Goal: Information Seeking & Learning: Learn about a topic

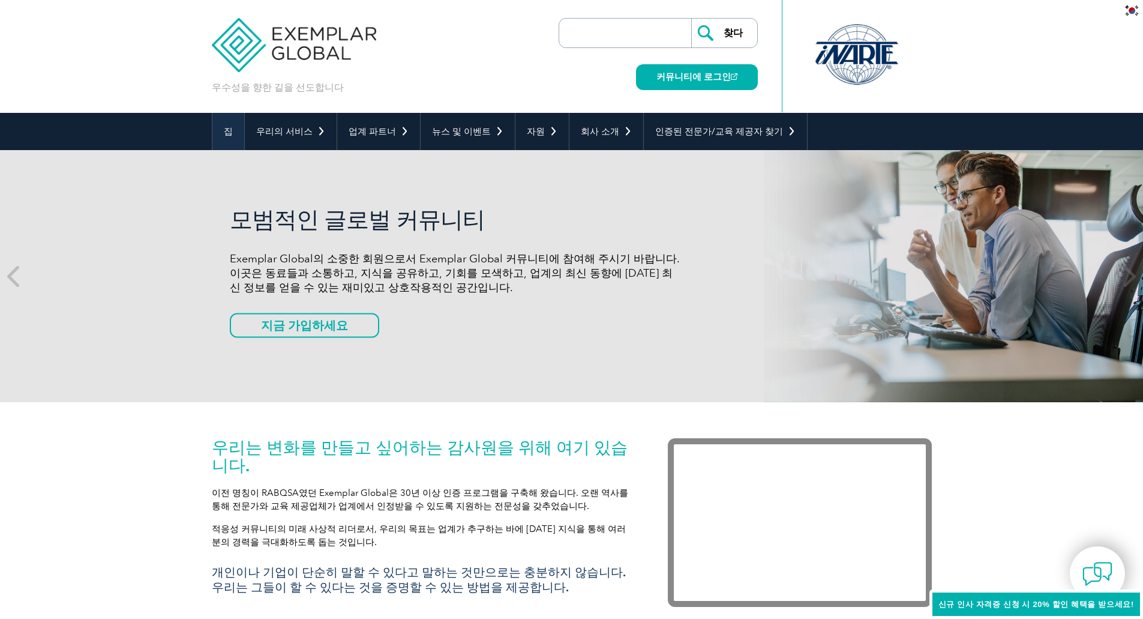
click at [231, 126] on font "집" at bounding box center [228, 131] width 9 height 11
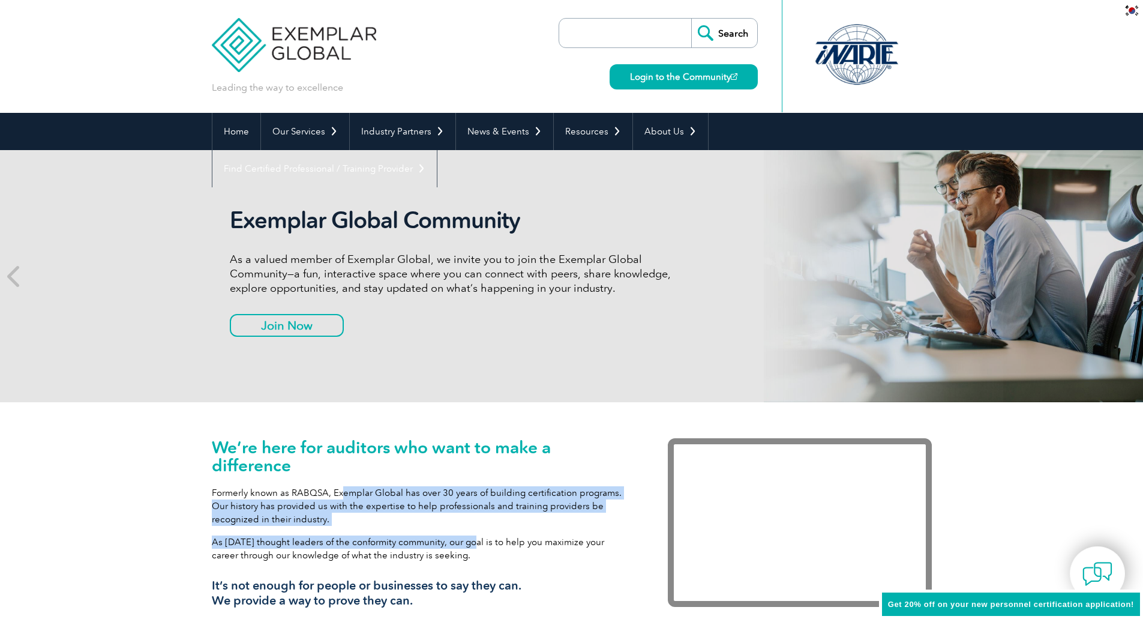
drag, startPoint x: 400, startPoint y: 511, endPoint x: 472, endPoint y: 527, distance: 73.9
click at [472, 527] on div "We’re here for auditors who want to make a difference Formerly known as RABQSA,…" at bounding box center [422, 527] width 420 height 179
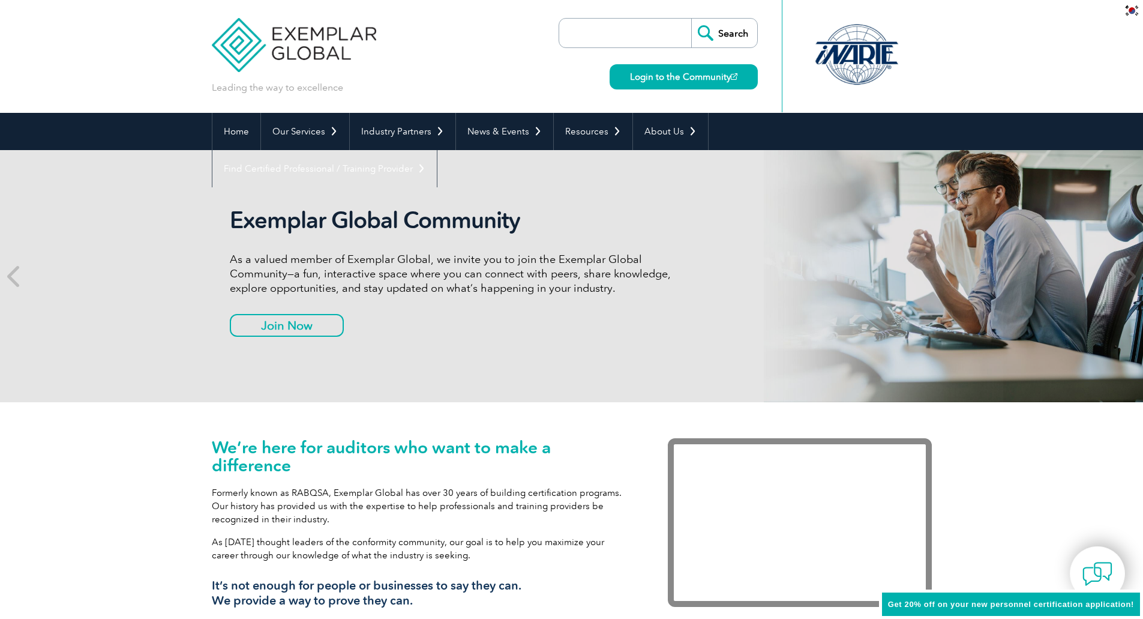
click at [475, 527] on div "We’re here for auditors who want to make a difference Formerly known as RABQSA,…" at bounding box center [422, 527] width 420 height 179
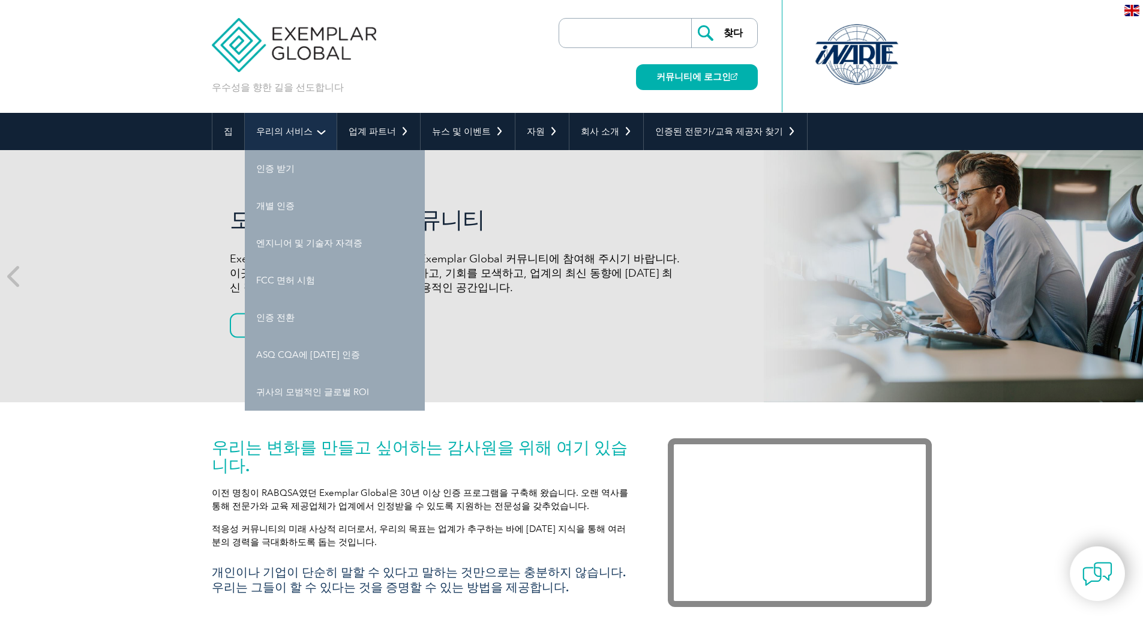
click at [301, 128] on font "우리의 서비스" at bounding box center [284, 131] width 56 height 11
click at [292, 317] on link "인증 전환" at bounding box center [335, 317] width 180 height 37
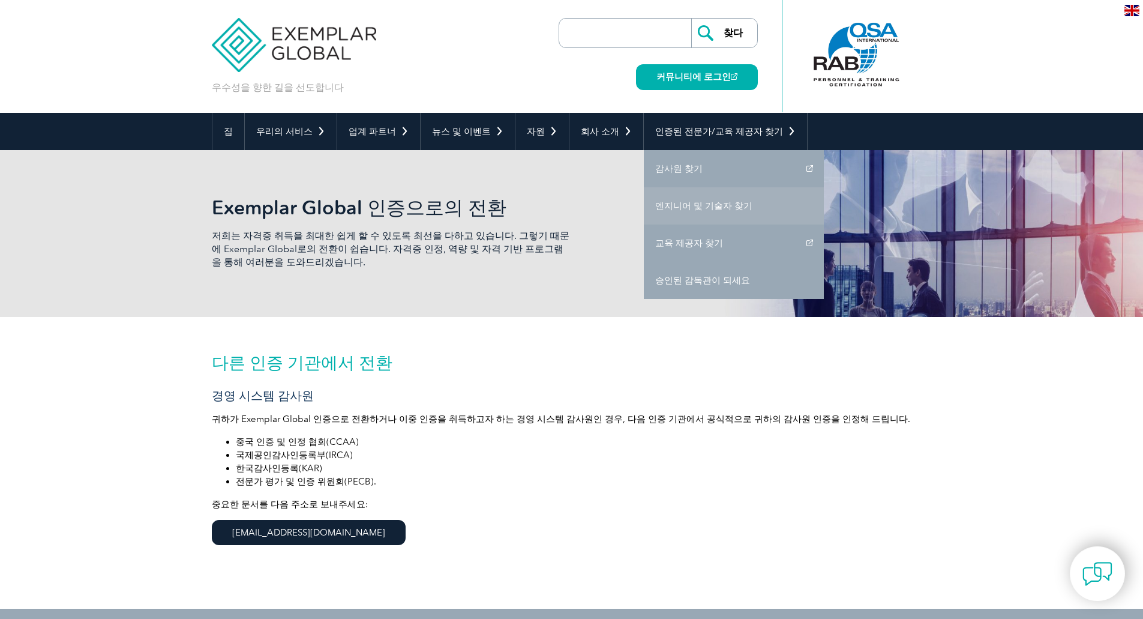
click at [667, 187] on link "엔지니어 및 기술자 찾기" at bounding box center [734, 205] width 180 height 37
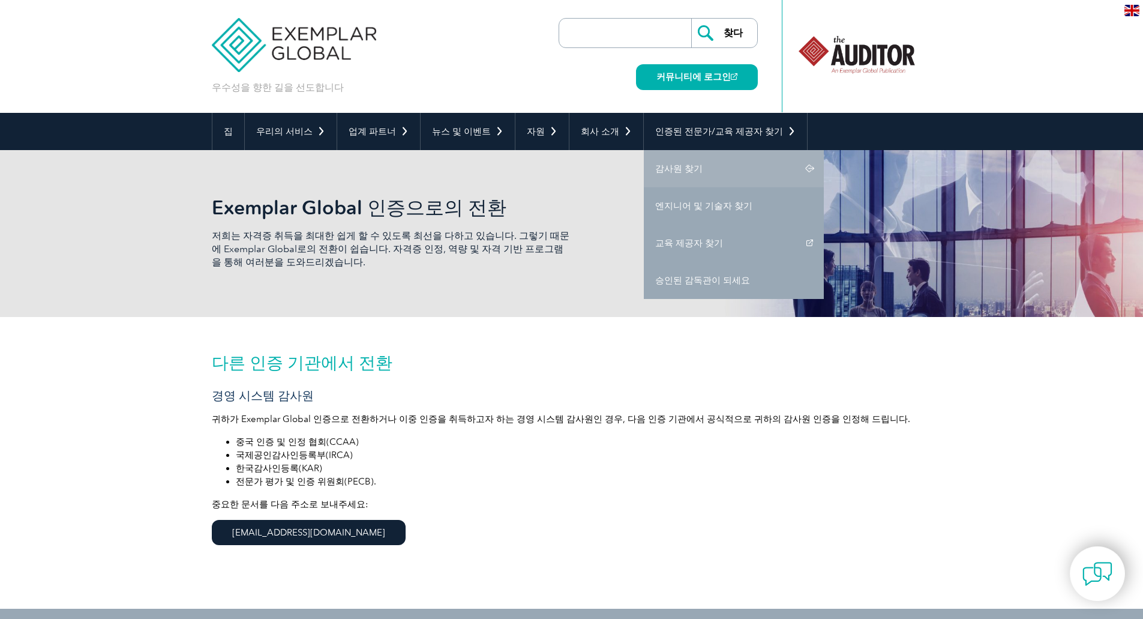
click at [661, 175] on link "감사원 찾기" at bounding box center [734, 168] width 180 height 37
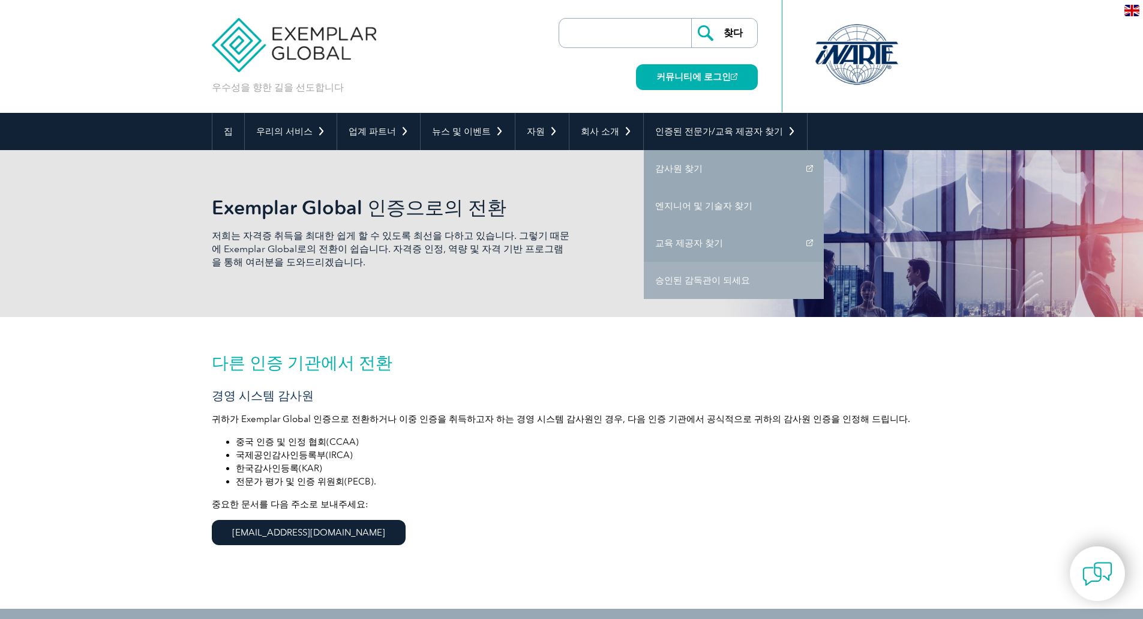
click at [690, 283] on font "승인된 감독관이 되세요" at bounding box center [702, 280] width 95 height 11
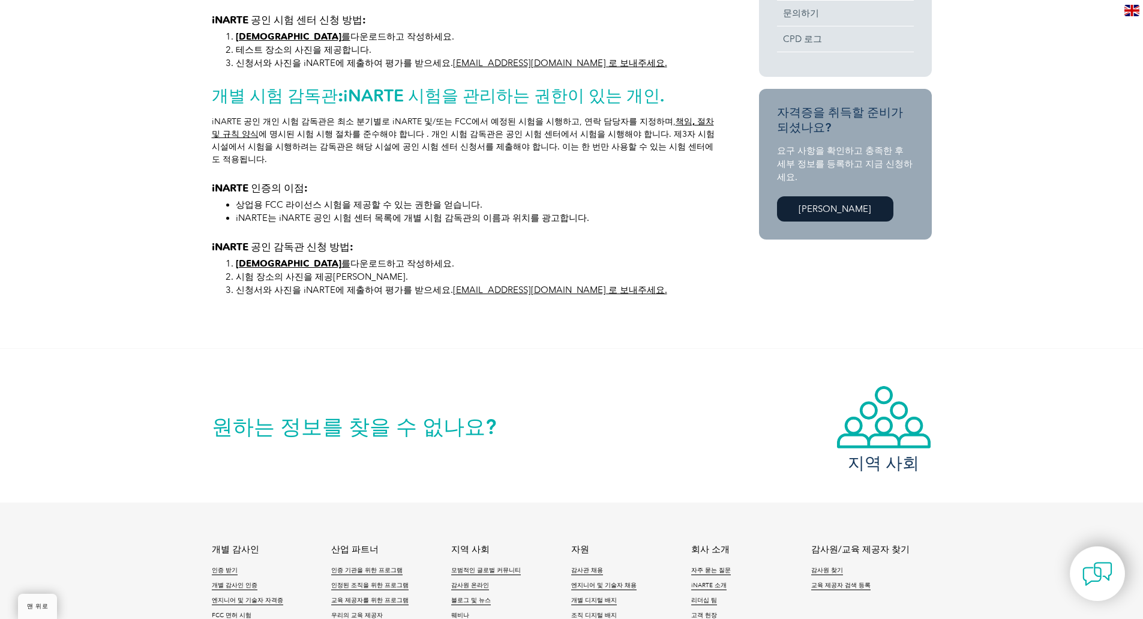
scroll to position [698, 0]
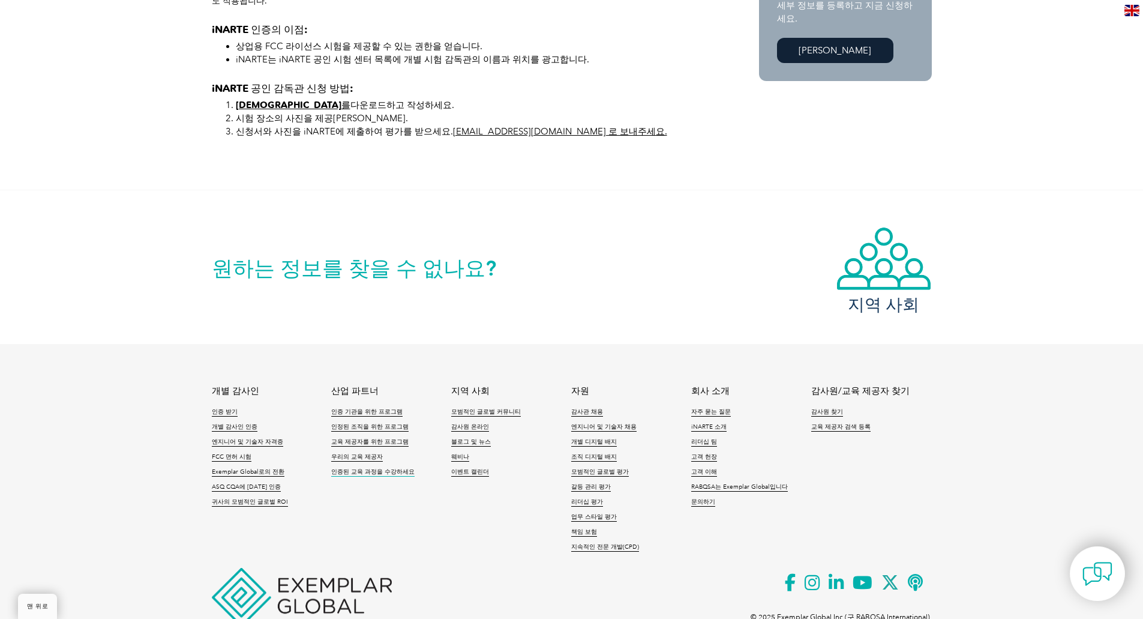
click at [374, 468] on font "인증된 교육 과정을 수강하세요" at bounding box center [372, 471] width 83 height 7
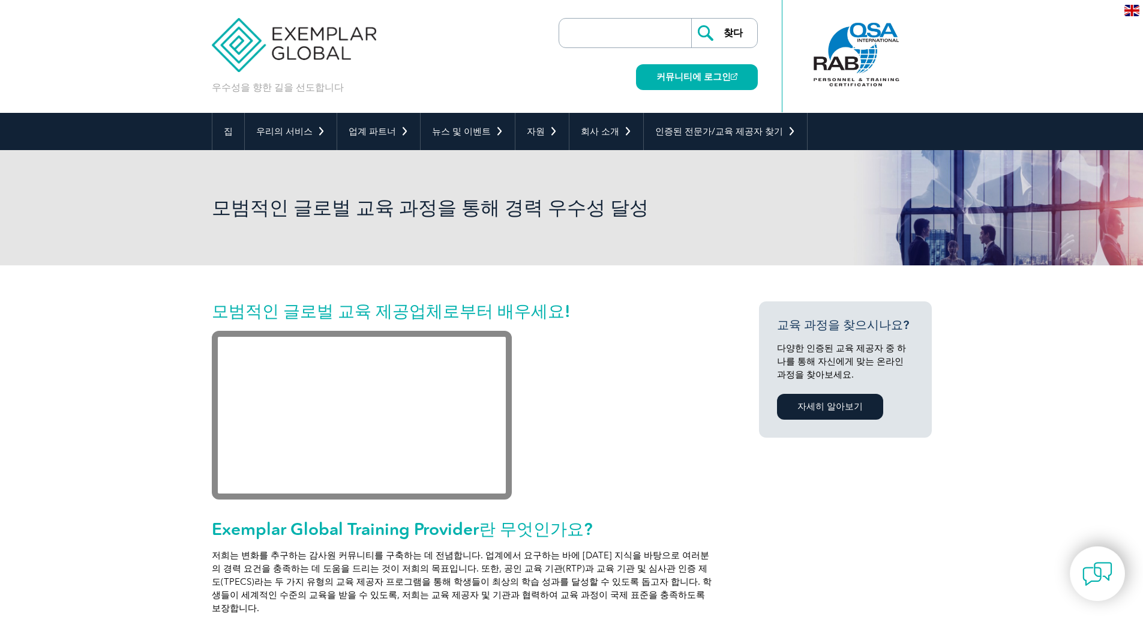
click at [599, 26] on input "search" at bounding box center [628, 33] width 126 height 29
paste input "ISO 14001:2004"
type input "ISO 14001:2004"
click at [691, 19] on input "찾다" at bounding box center [724, 33] width 66 height 29
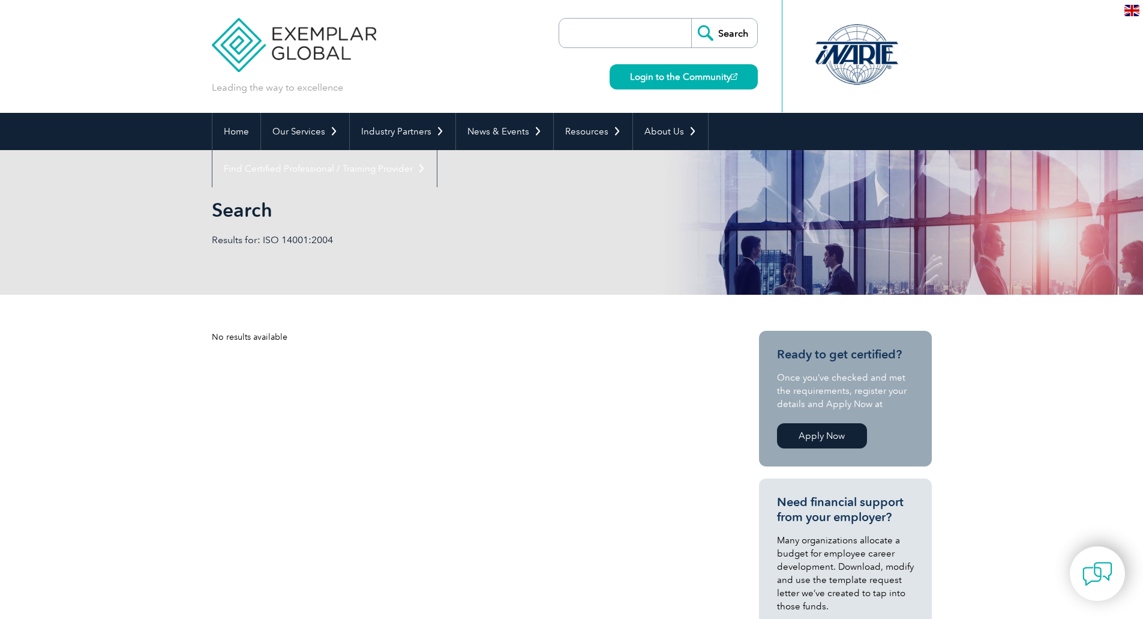
click at [622, 43] on input "search" at bounding box center [628, 33] width 126 height 29
paste input "ISO 14001:2004"
drag, startPoint x: 590, startPoint y: 32, endPoint x: 748, endPoint y: 10, distance: 159.3
click at [748, 10] on div "ISO 14001:2004 Search Login to the Community" at bounding box center [658, 56] width 199 height 113
type input "ISO"
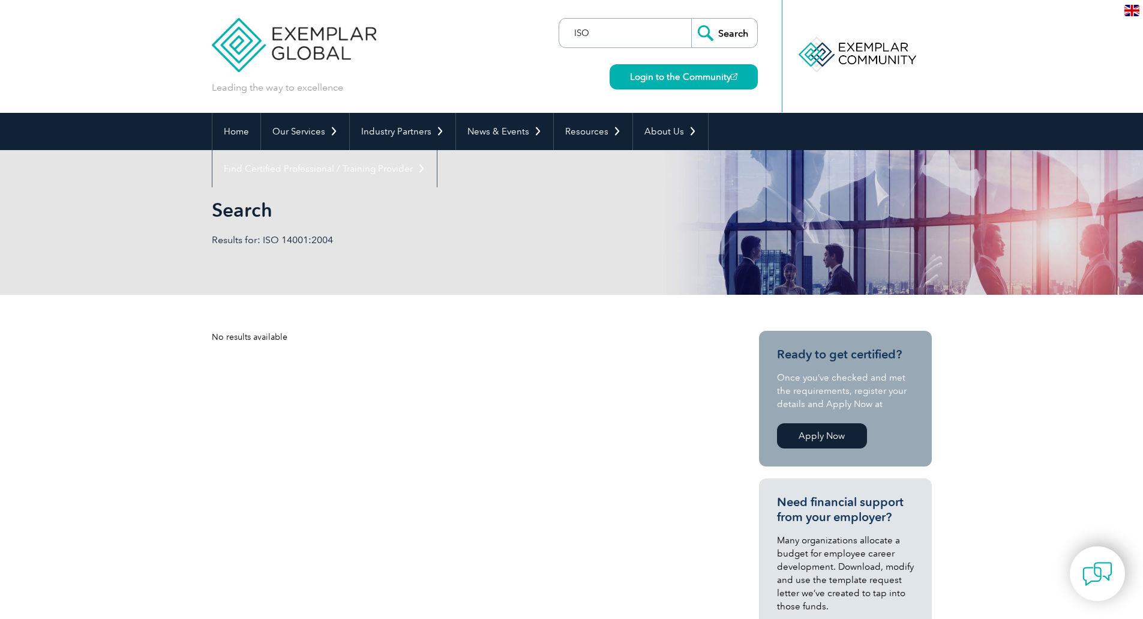
click at [691, 19] on input "Search" at bounding box center [724, 33] width 66 height 29
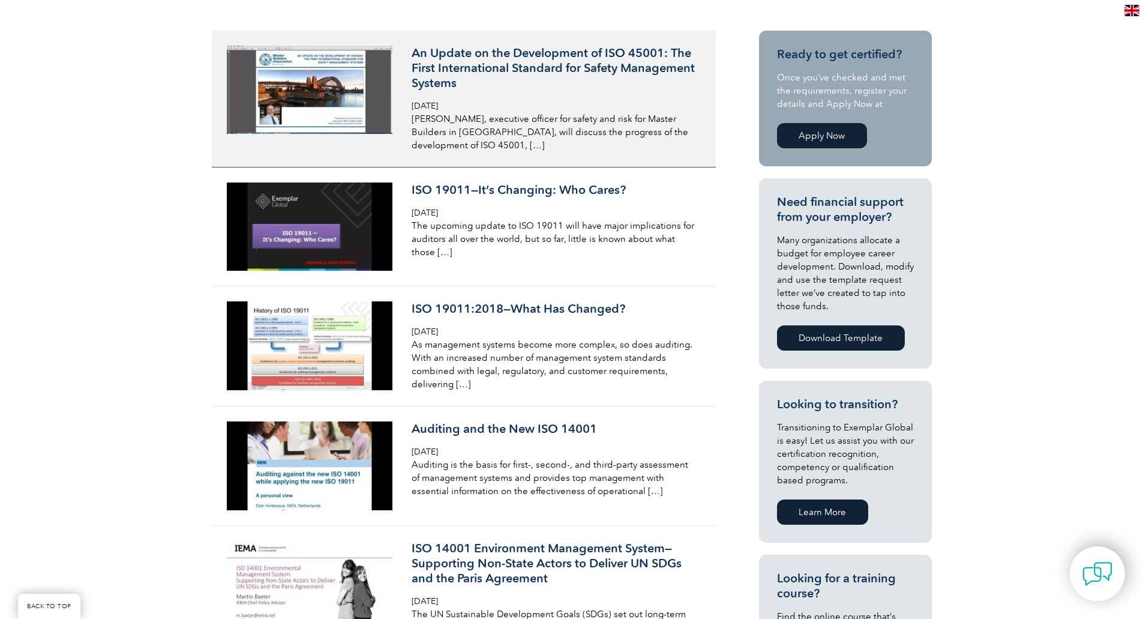
scroll to position [540, 0]
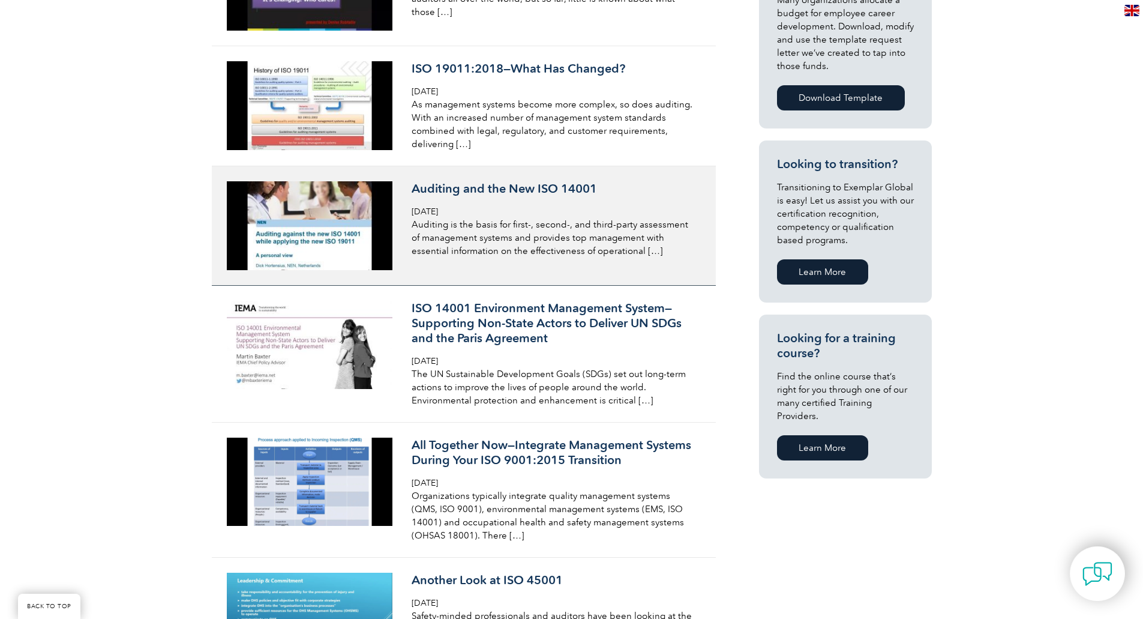
click at [506, 188] on h3 "Auditing and the New ISO 14001" at bounding box center [554, 188] width 284 height 15
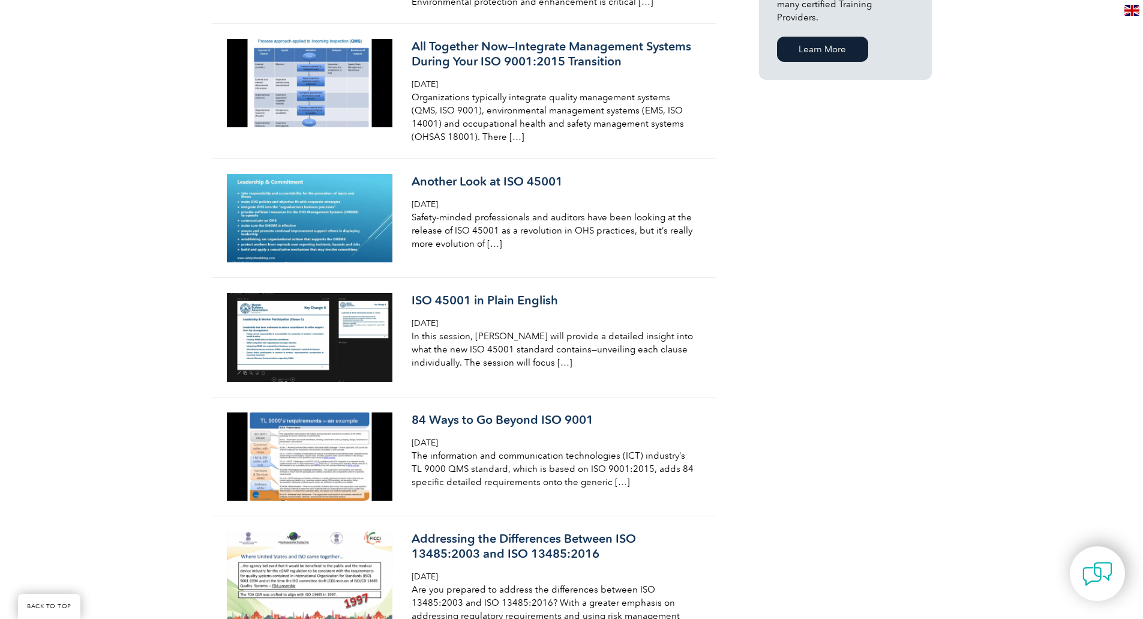
scroll to position [960, 0]
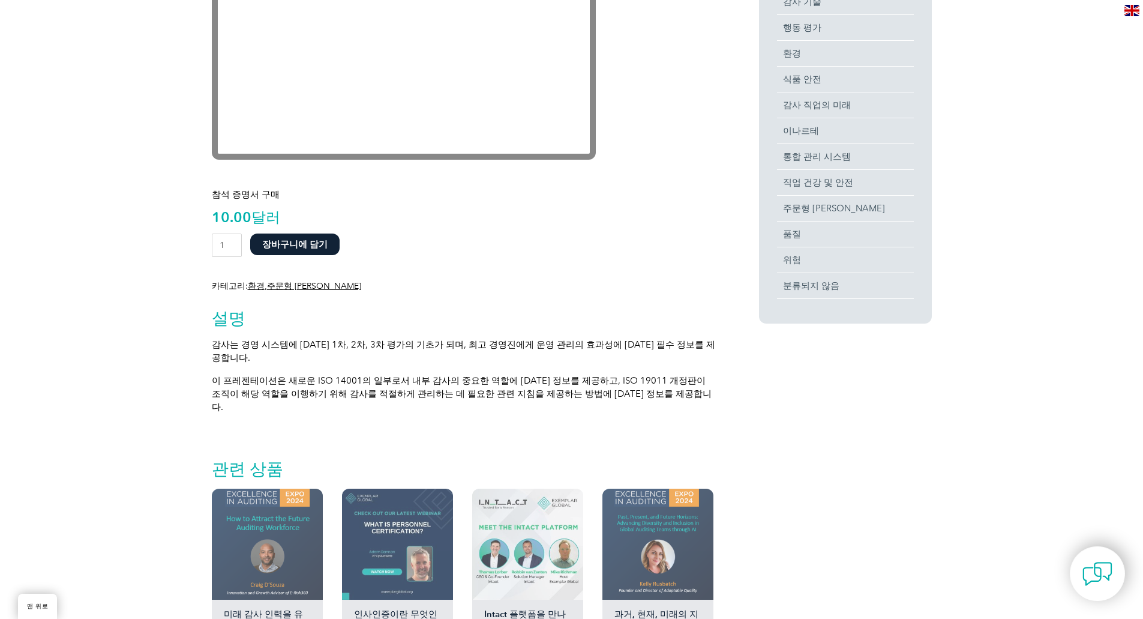
scroll to position [233, 0]
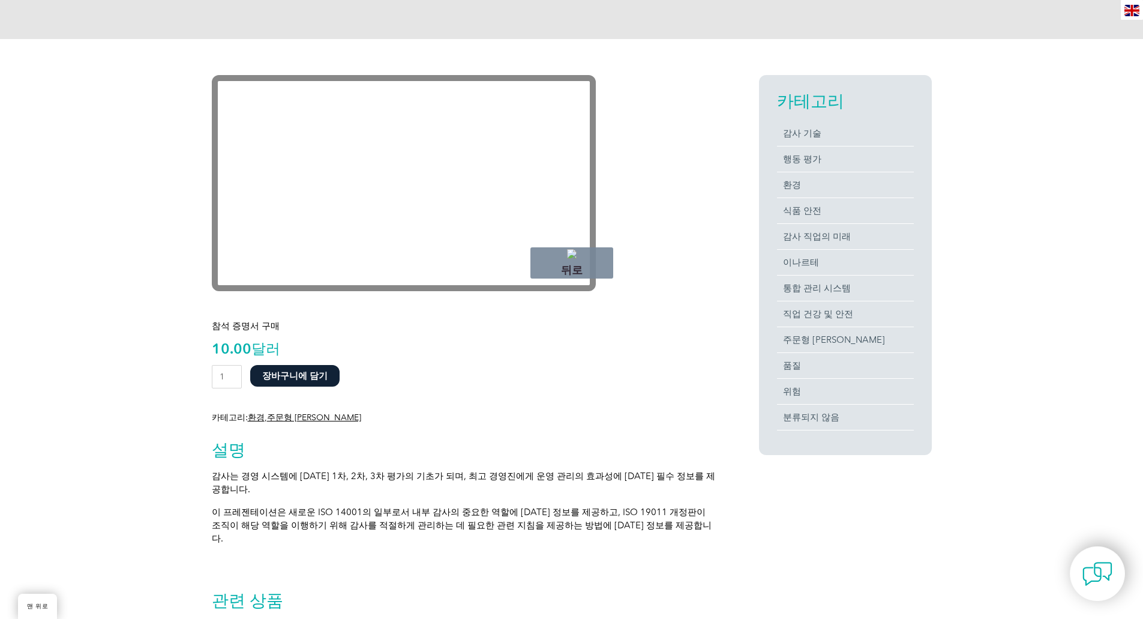
drag, startPoint x: 605, startPoint y: 322, endPoint x: 365, endPoint y: 321, distance: 240.0
